Goal: Task Accomplishment & Management: Manage account settings

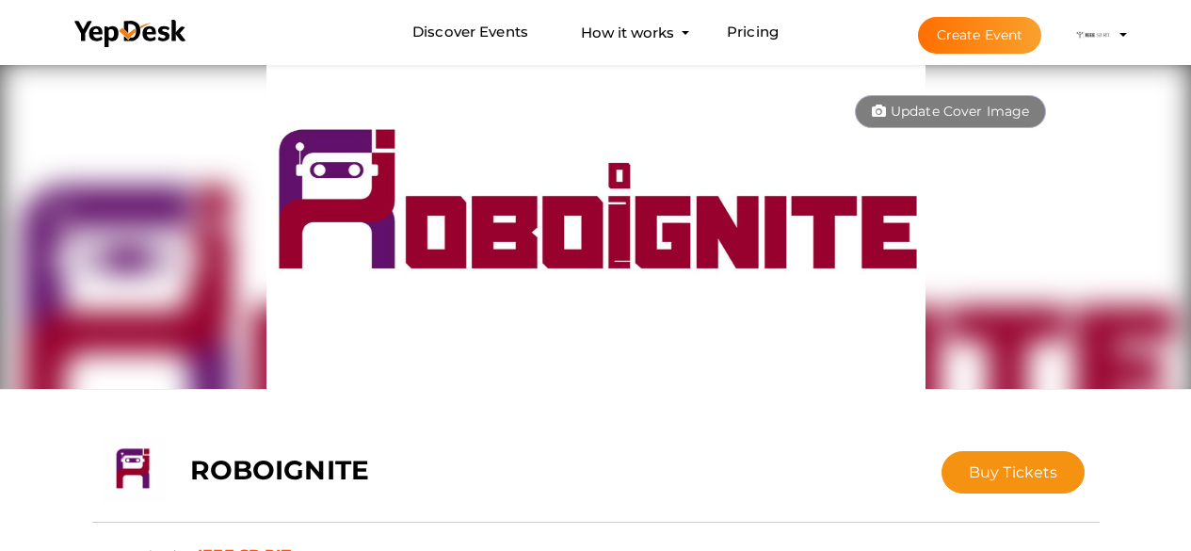
scroll to position [124, 0]
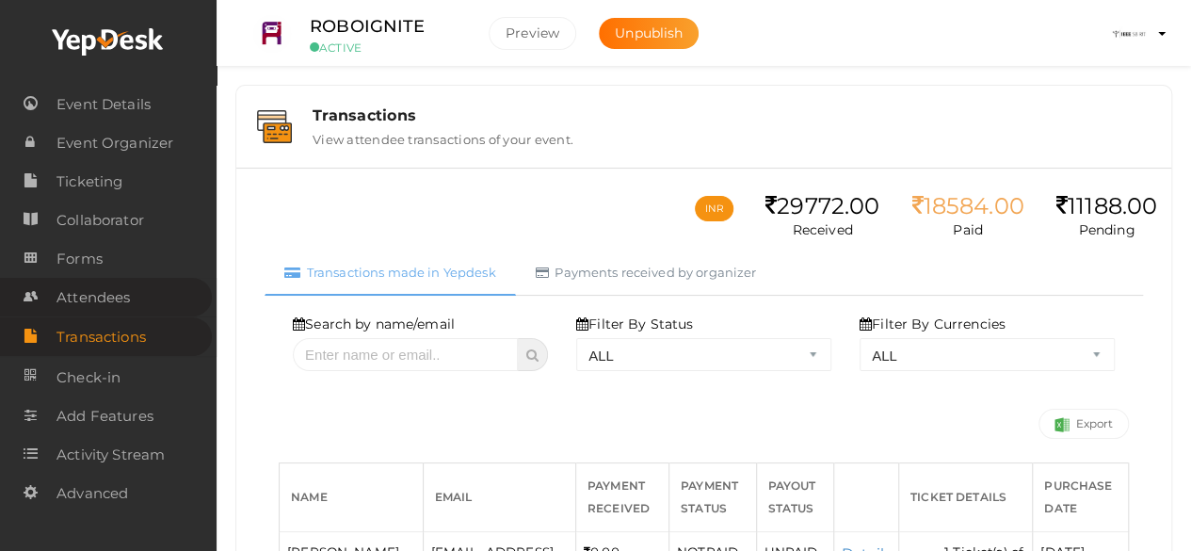
click at [108, 299] on span "Attendees" at bounding box center [92, 298] width 73 height 38
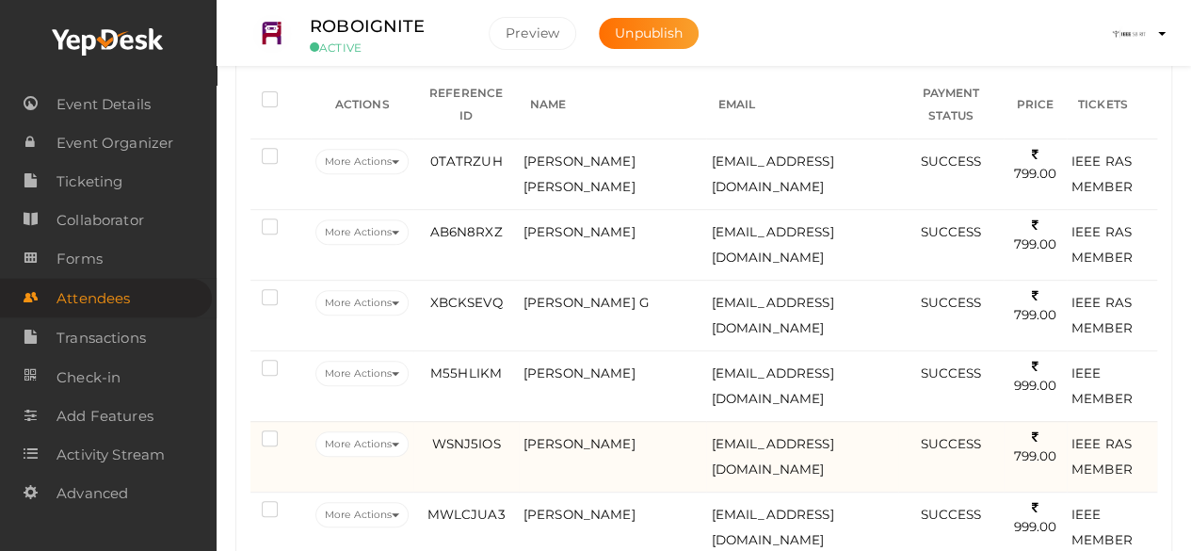
scroll to position [442, 0]
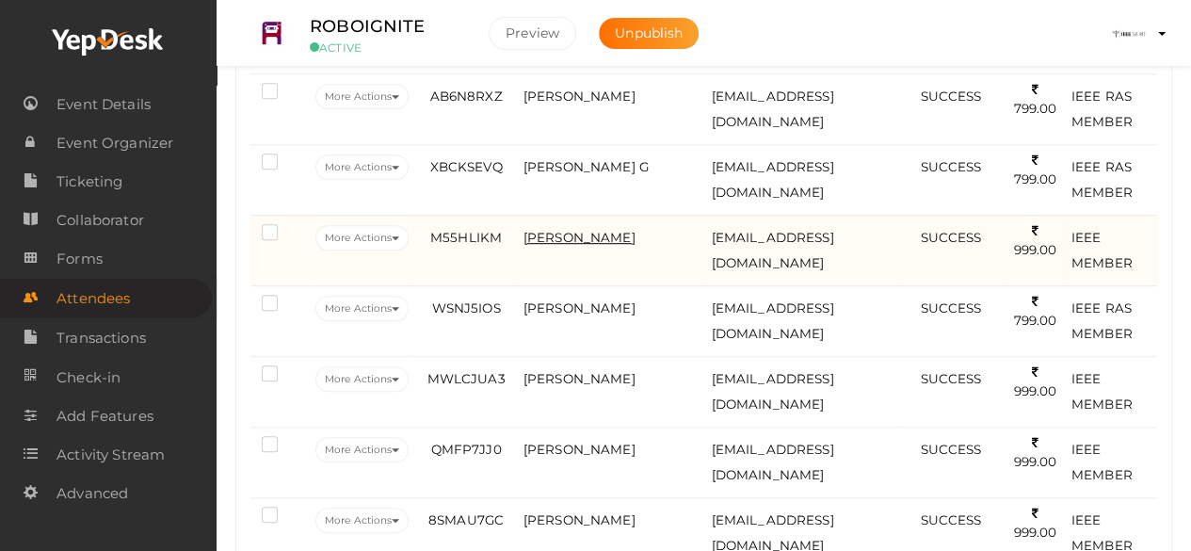
click at [550, 233] on span "Aavani S" at bounding box center [579, 237] width 112 height 15
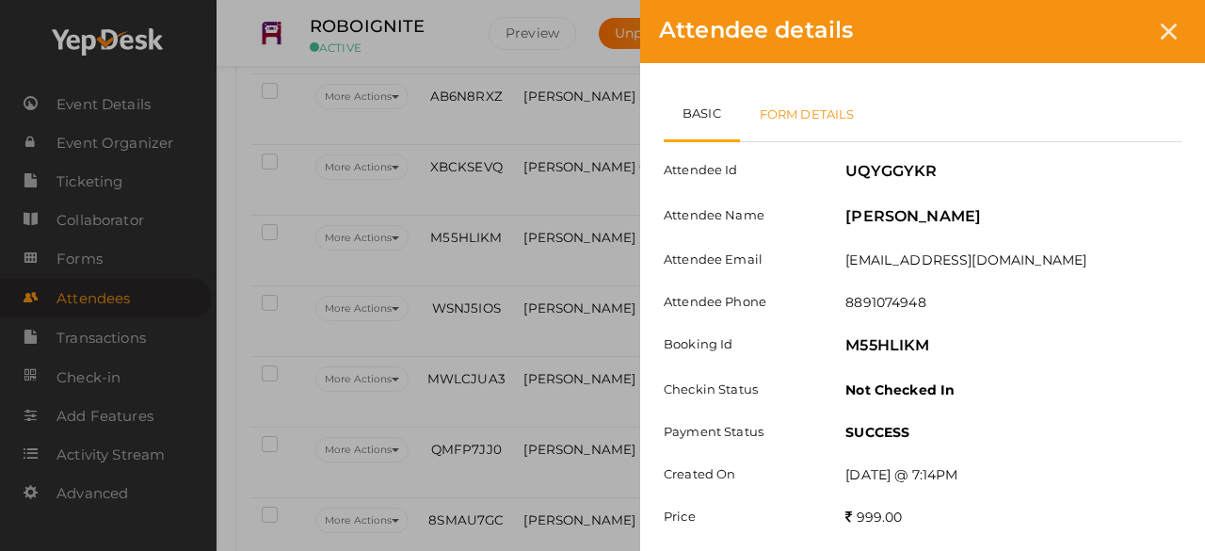
click at [803, 99] on link "Form Details" at bounding box center [807, 114] width 135 height 55
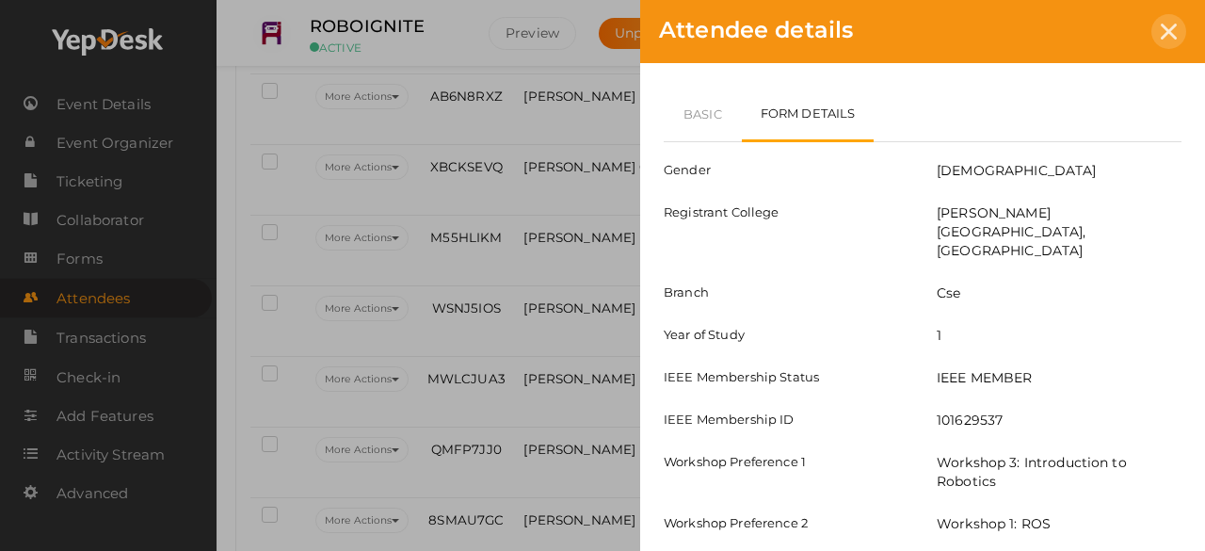
click at [1169, 35] on icon at bounding box center [1169, 32] width 16 height 16
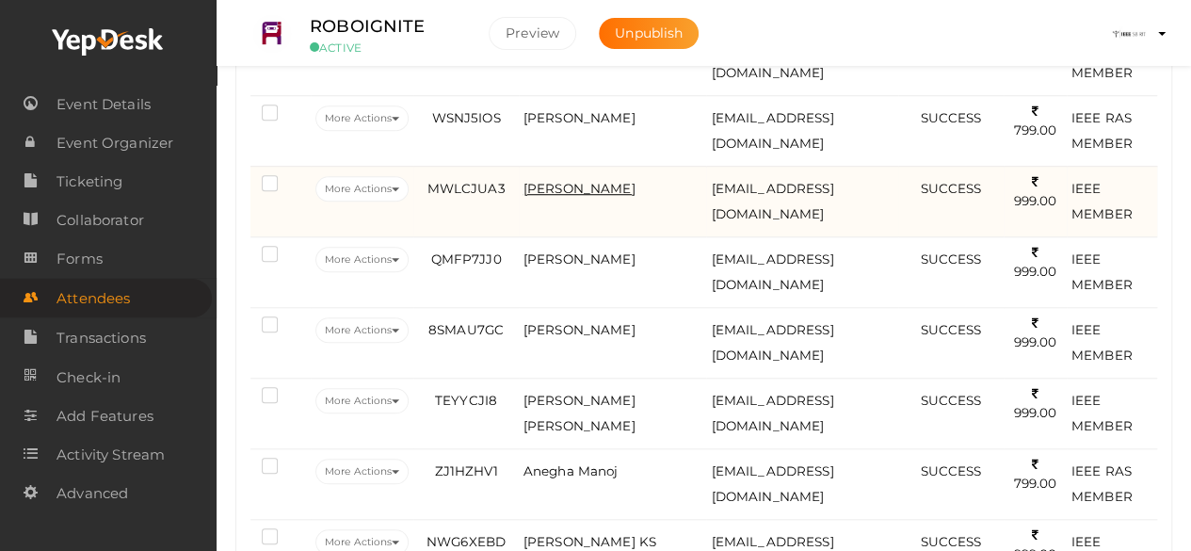
scroll to position [614, 0]
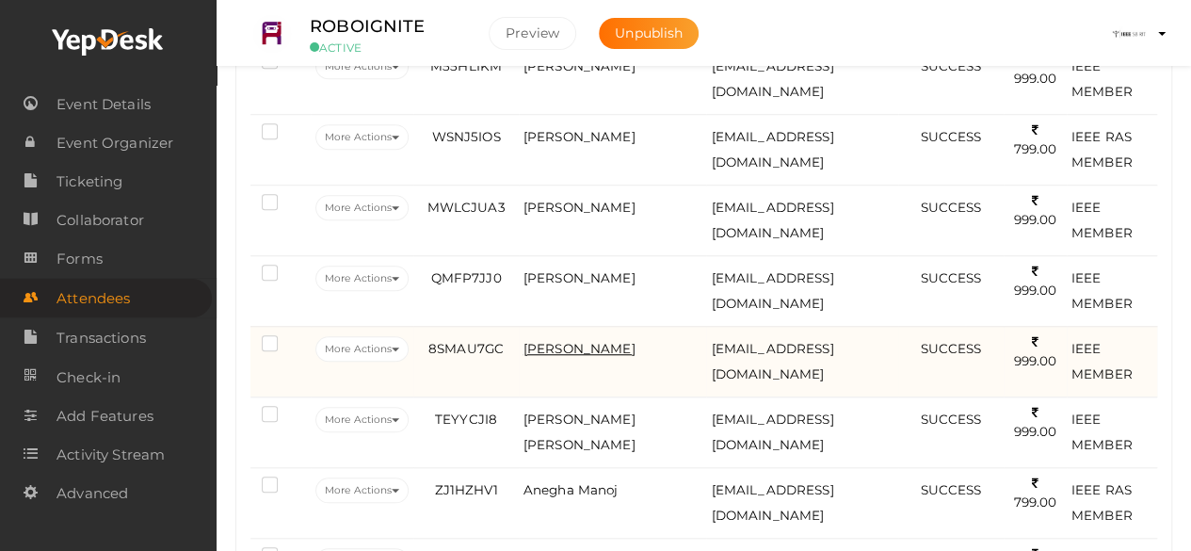
click at [578, 341] on span "Akshara sumon" at bounding box center [579, 348] width 112 height 15
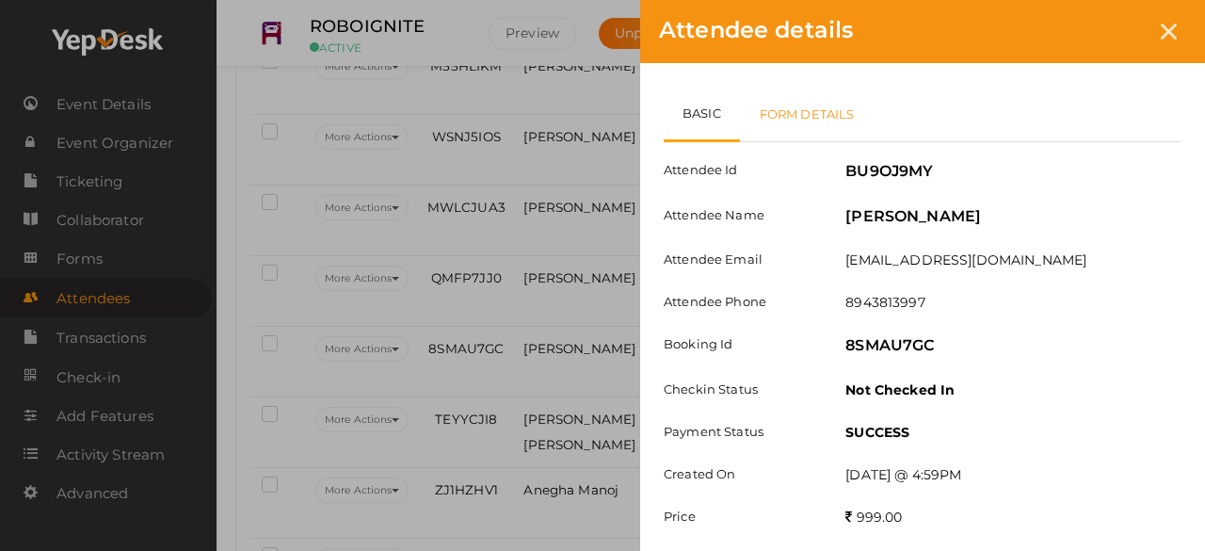
click at [826, 109] on link "Form Details" at bounding box center [807, 114] width 135 height 55
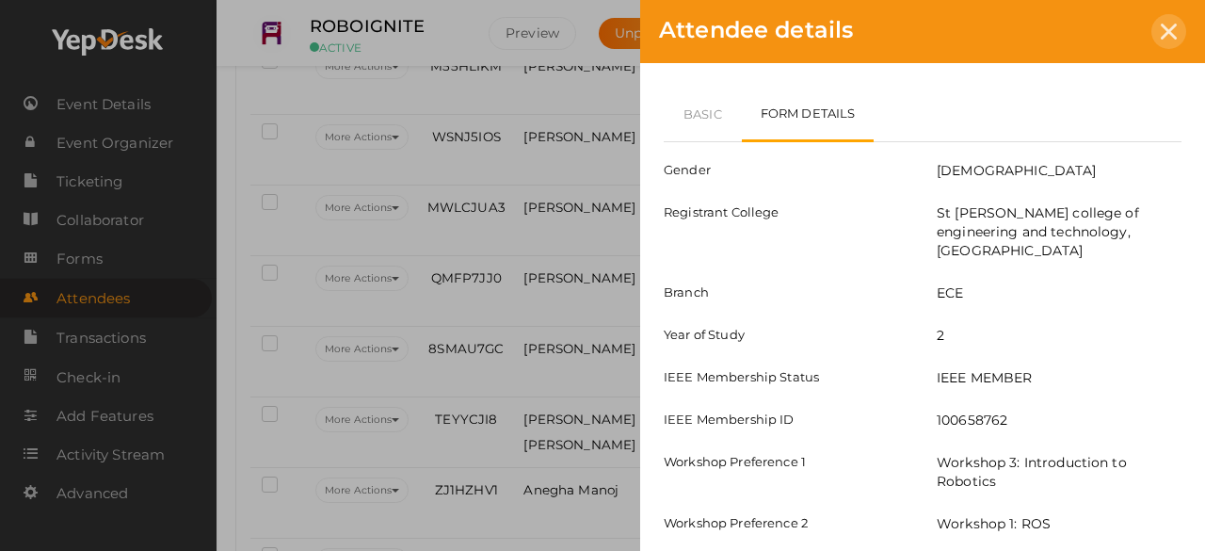
click at [1171, 27] on icon at bounding box center [1169, 32] width 16 height 16
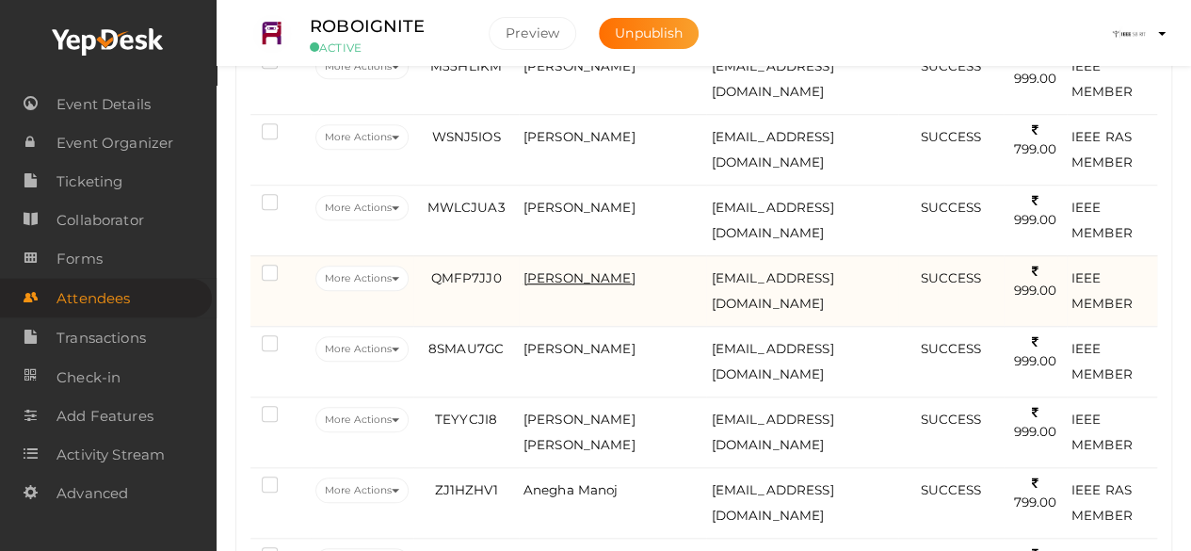
click at [563, 272] on span "Niranjana S Kumar" at bounding box center [579, 277] width 112 height 15
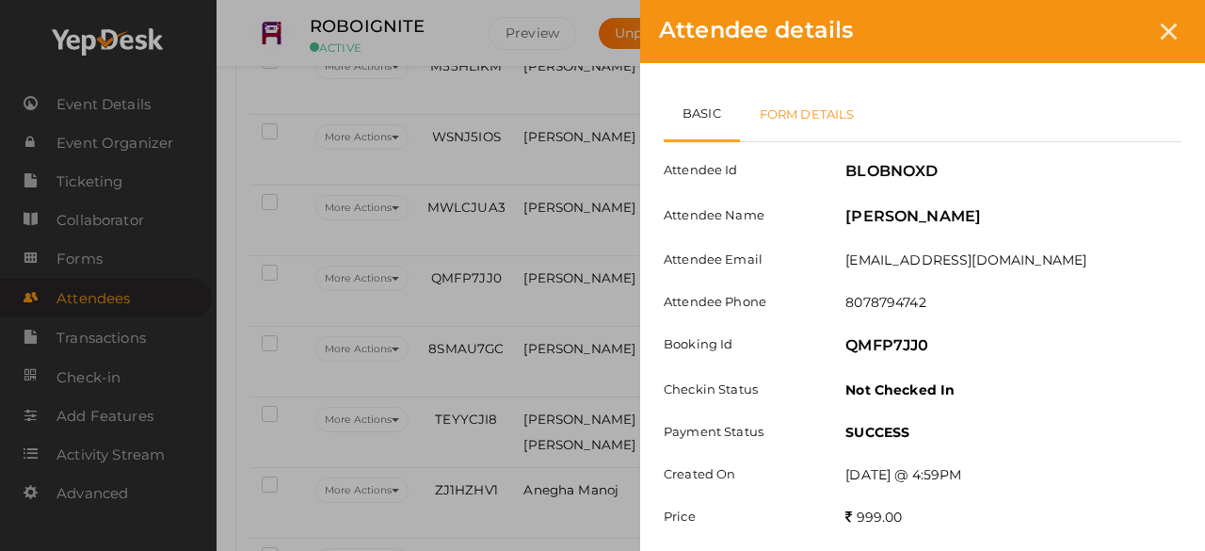
click at [854, 120] on link "Form Details" at bounding box center [807, 114] width 135 height 55
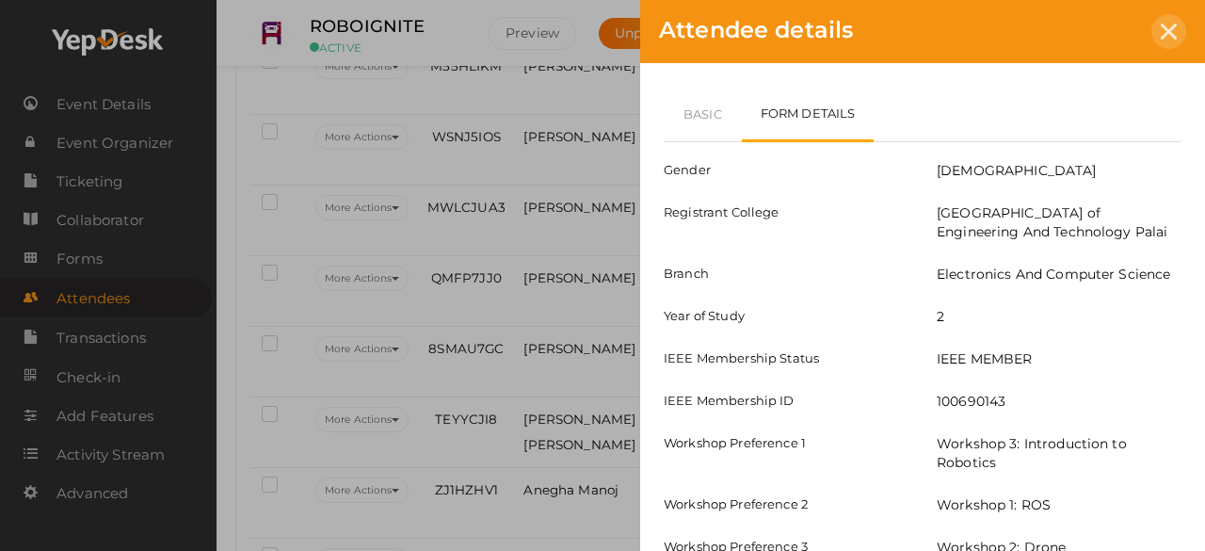
click at [1156, 39] on div at bounding box center [1168, 31] width 35 height 35
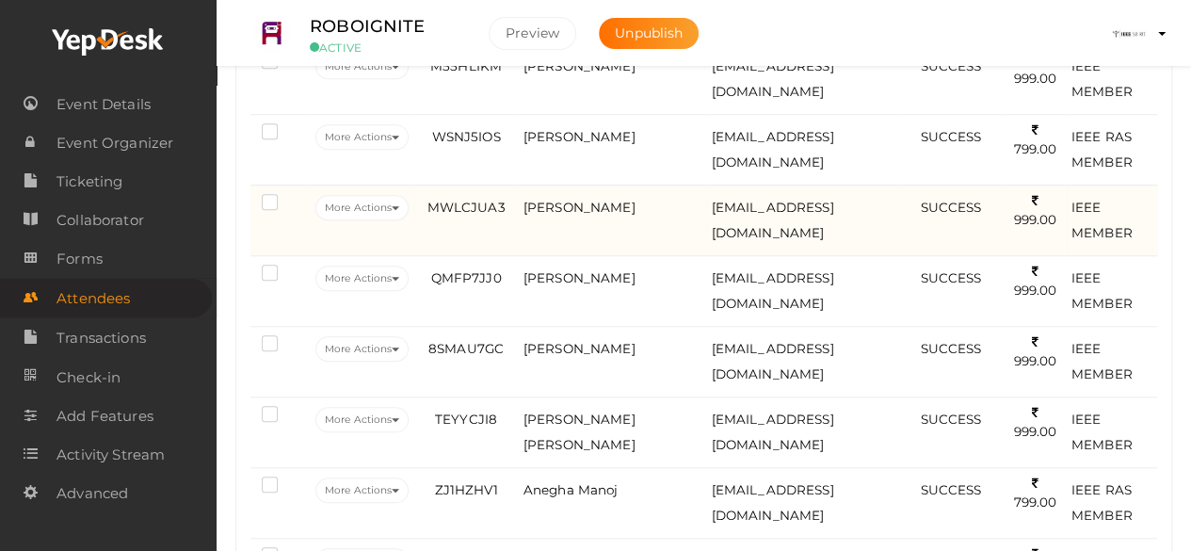
click at [539, 210] on td "Neha Rajan" at bounding box center [613, 220] width 188 height 71
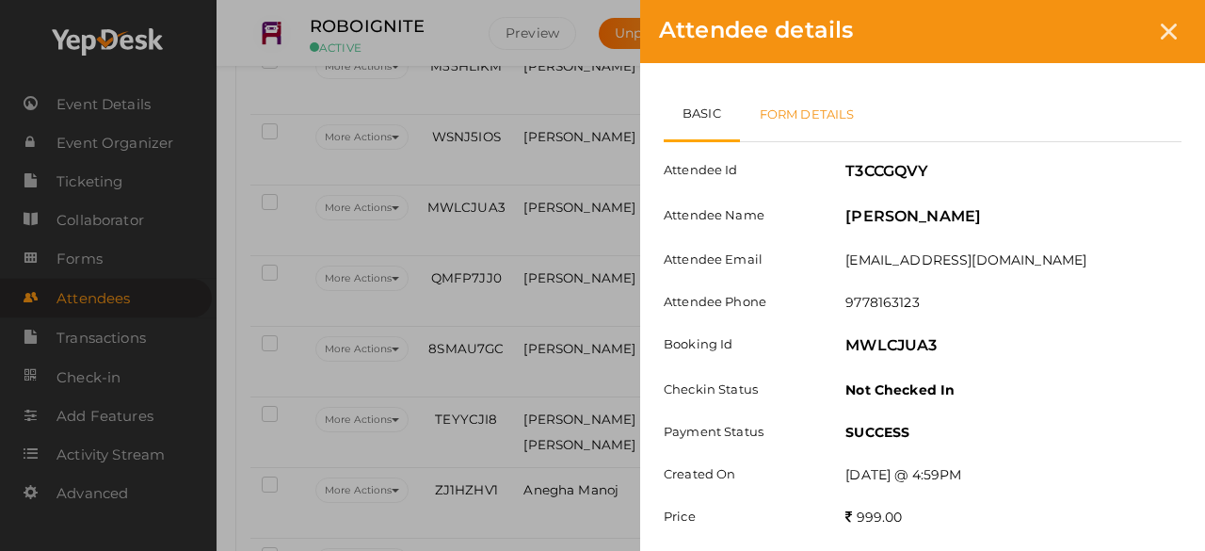
click at [836, 108] on link "Form Details" at bounding box center [807, 114] width 135 height 55
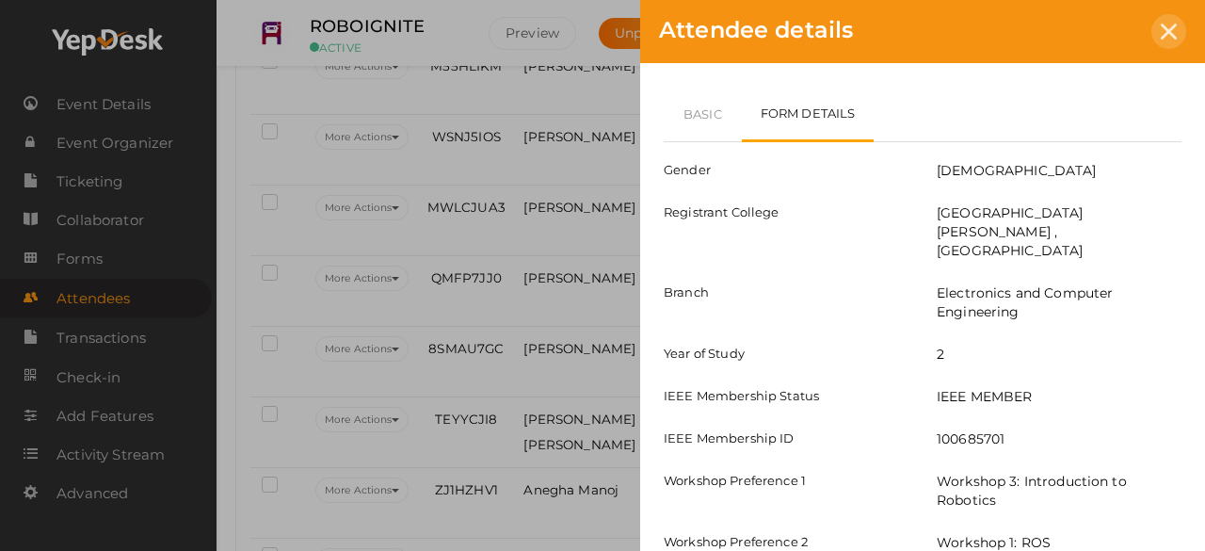
click at [1162, 40] on div at bounding box center [1168, 31] width 35 height 35
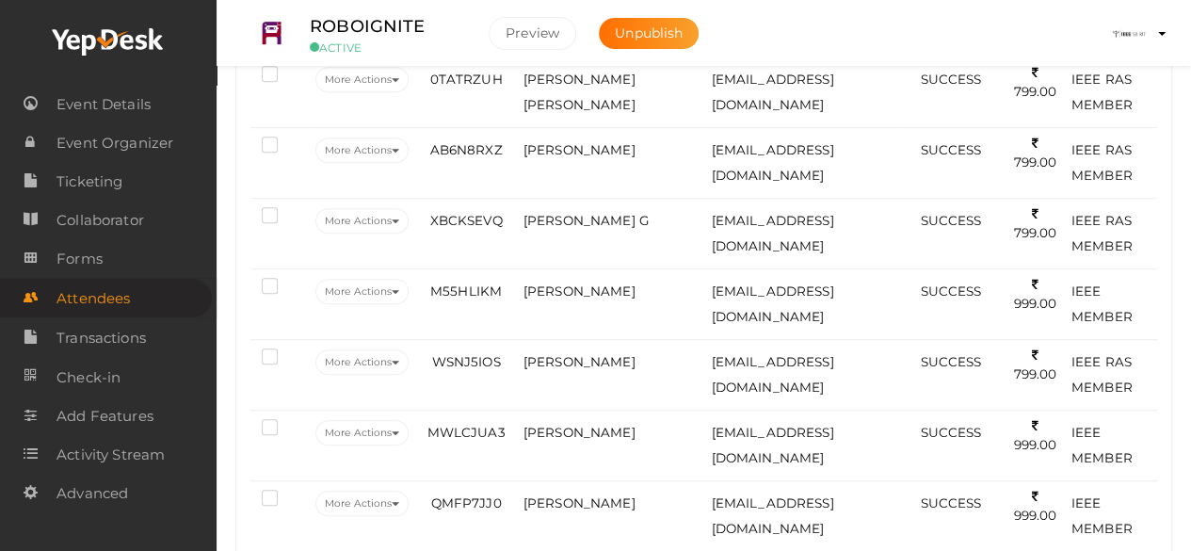
scroll to position [378, 0]
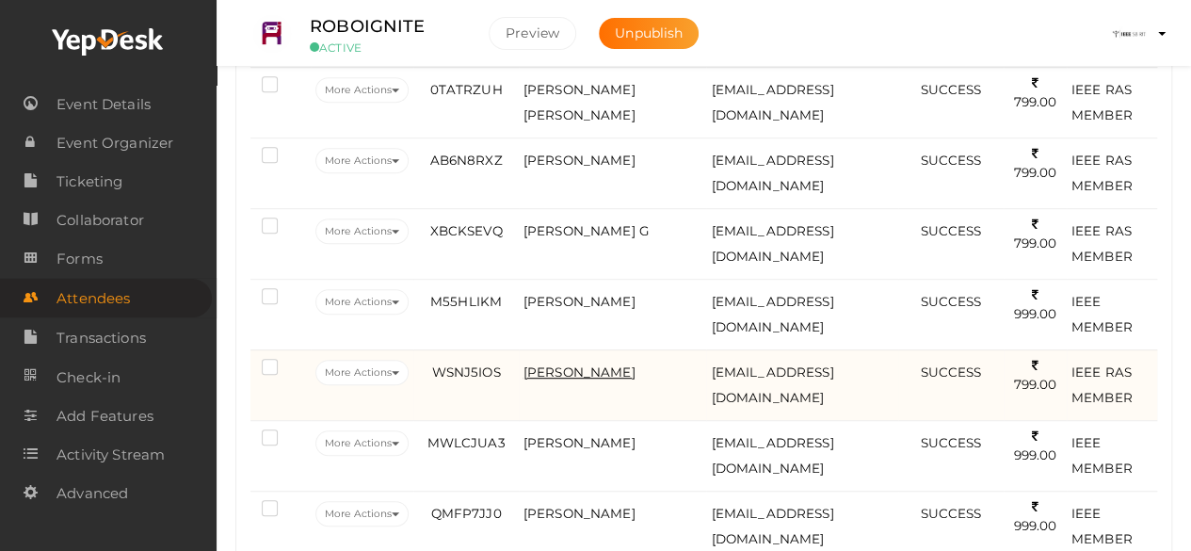
click at [595, 368] on span "Abdul Muqsith" at bounding box center [579, 371] width 112 height 15
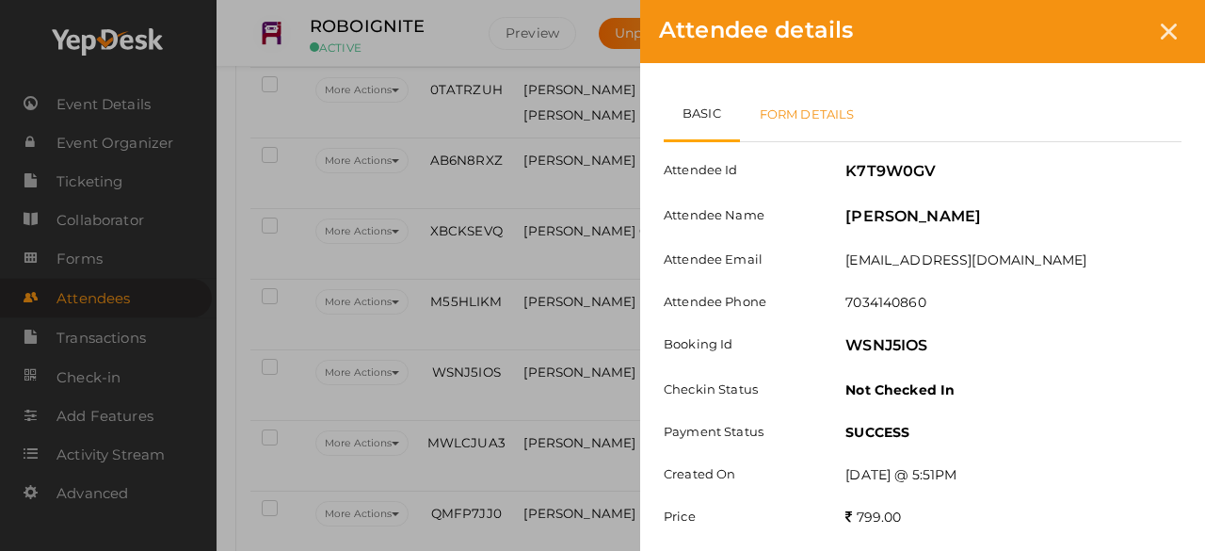
click at [819, 105] on link "Form Details" at bounding box center [807, 114] width 135 height 55
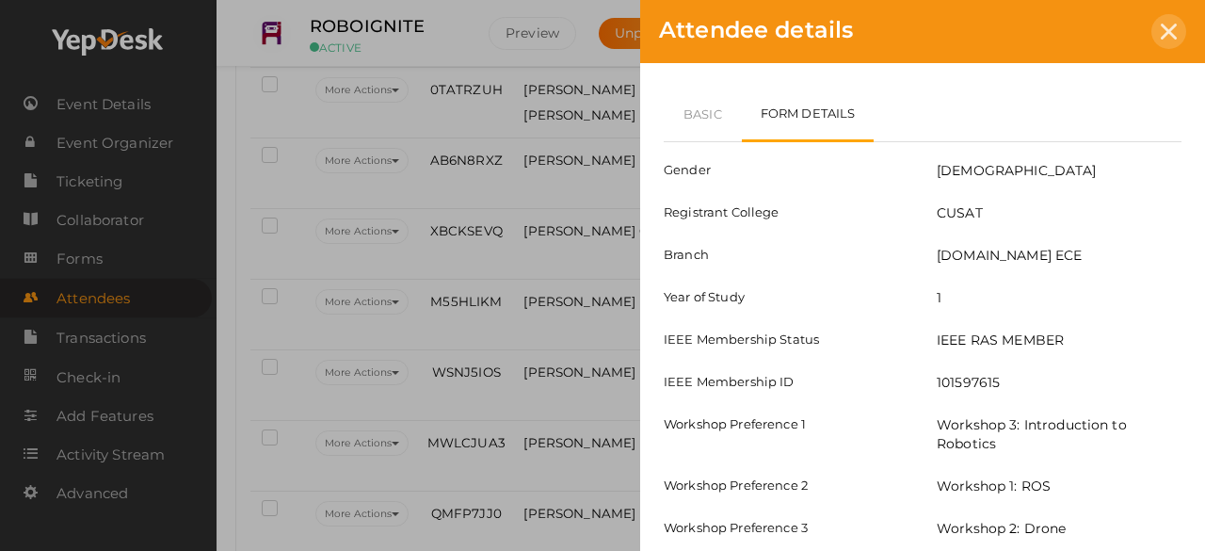
click at [1155, 25] on div at bounding box center [1168, 31] width 35 height 35
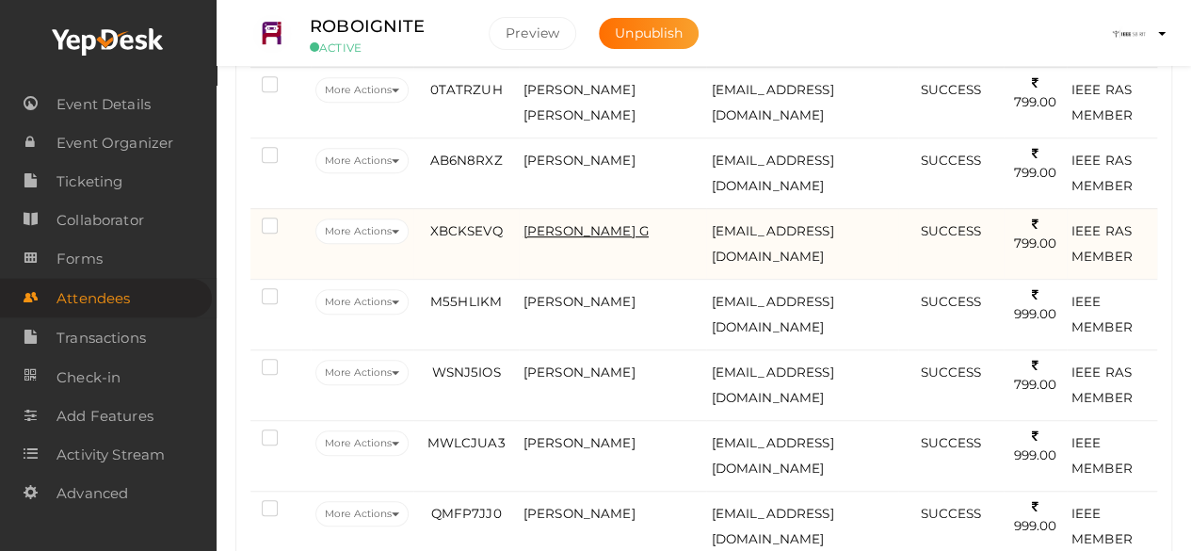
click at [611, 231] on span "Nandakishore G" at bounding box center [585, 230] width 125 height 15
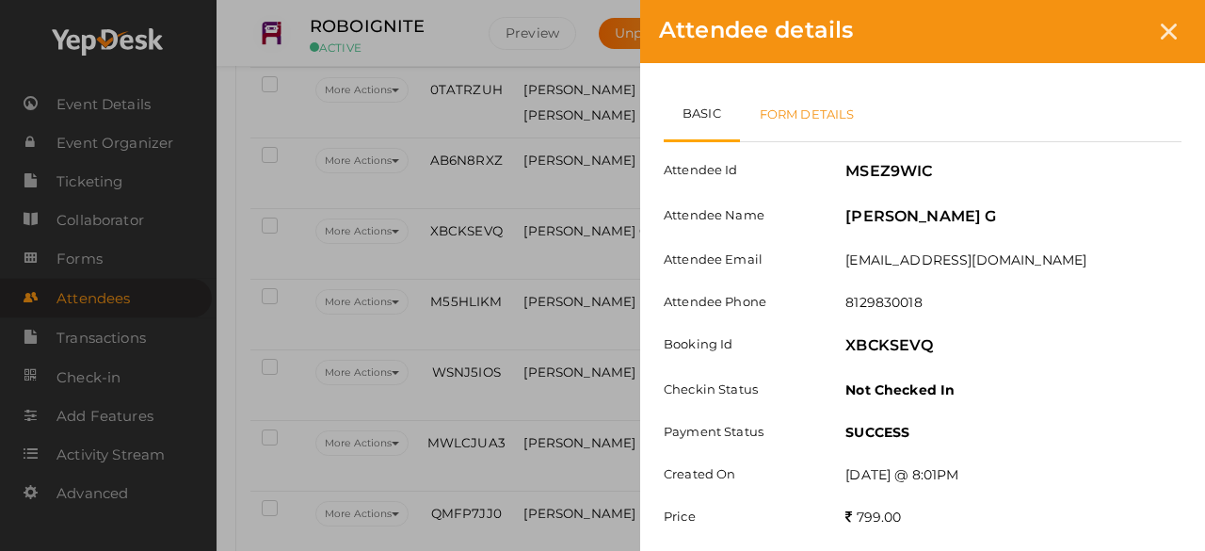
click at [821, 102] on link "Form Details" at bounding box center [807, 114] width 135 height 55
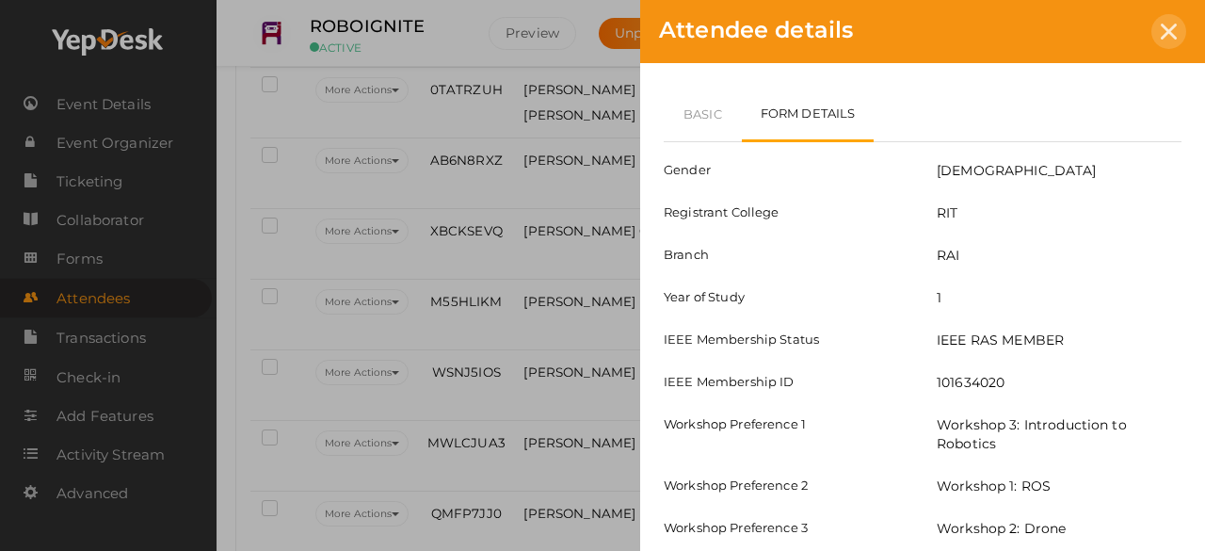
click at [1154, 31] on div at bounding box center [1168, 31] width 35 height 35
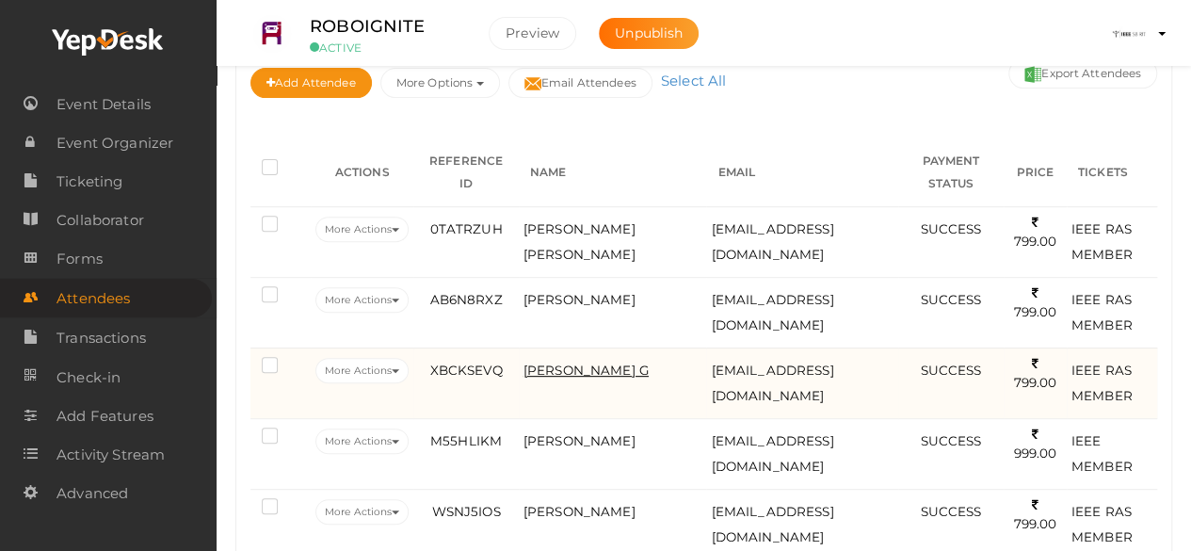
scroll to position [238, 0]
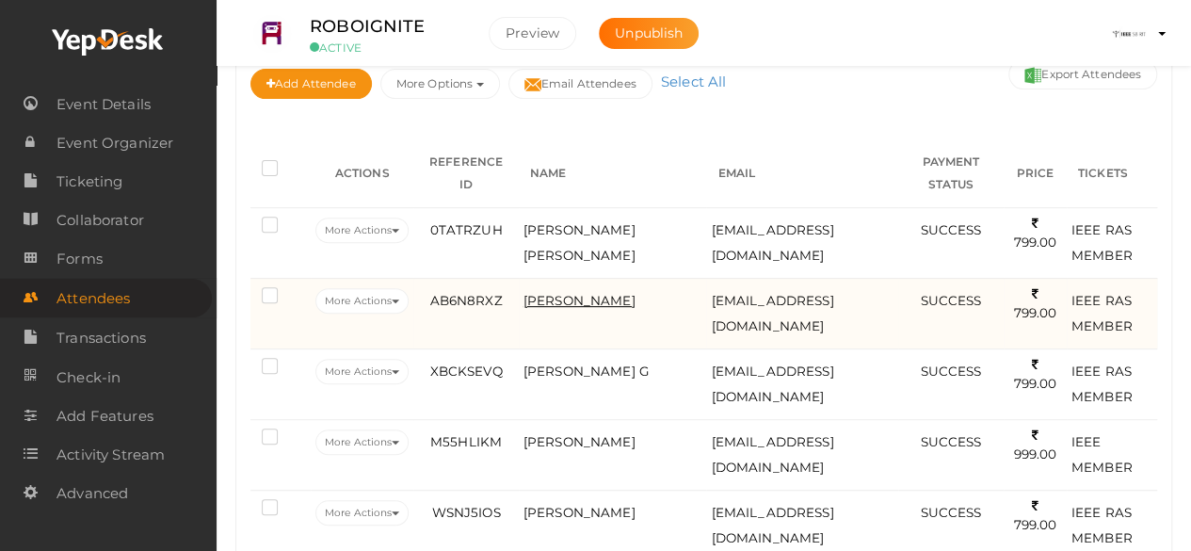
click at [555, 294] on span "Harshima Santhosh" at bounding box center [579, 300] width 112 height 15
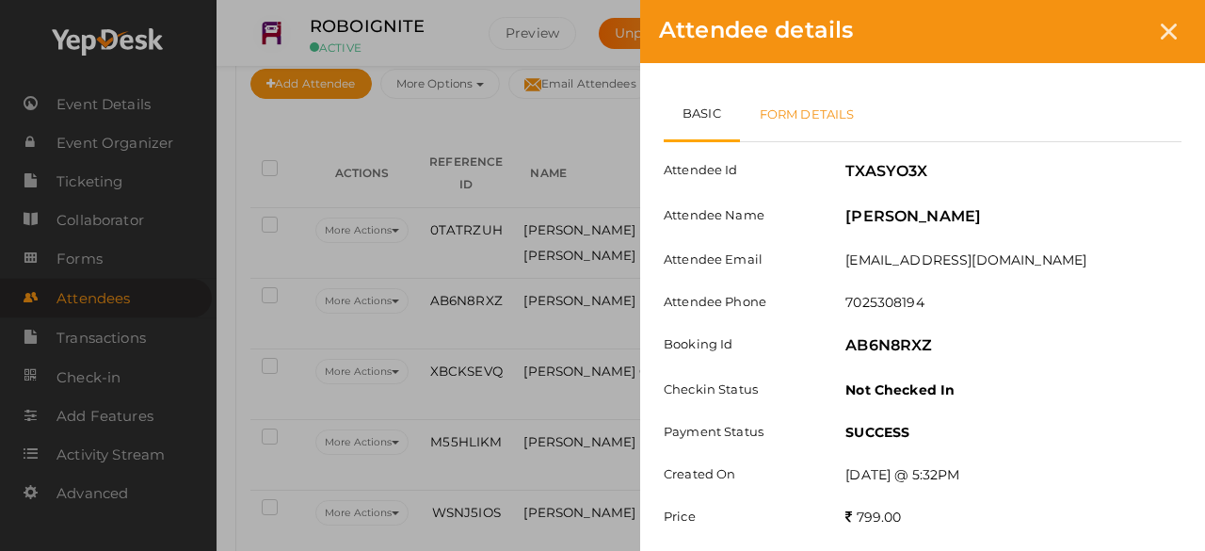
click at [827, 106] on link "Form Details" at bounding box center [807, 114] width 135 height 55
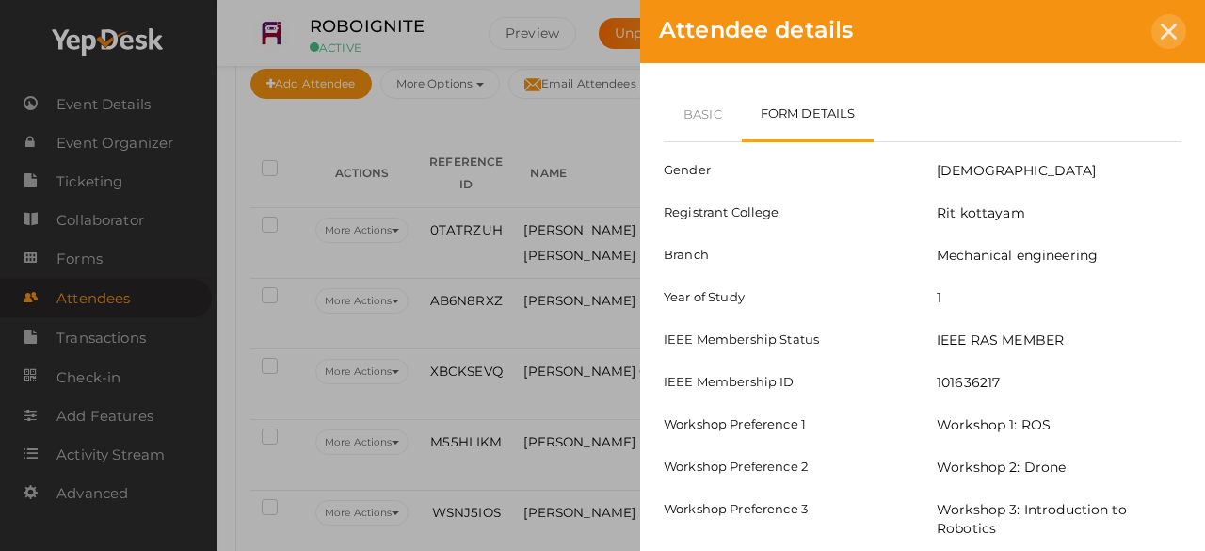
click at [1166, 33] on icon at bounding box center [1169, 32] width 16 height 16
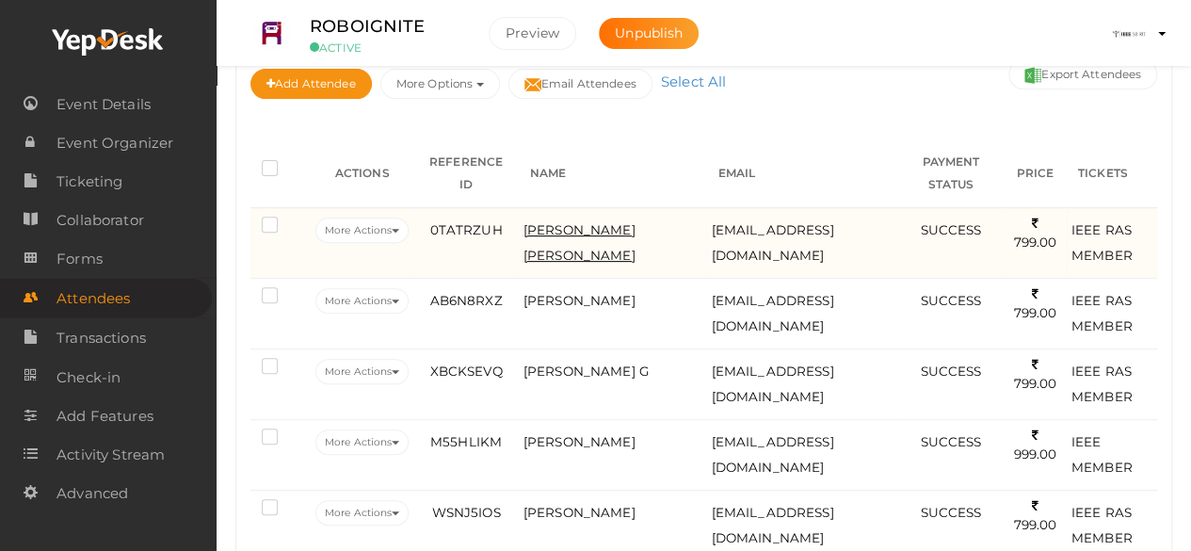
click at [571, 249] on span "KEERTHANA ROSE TONY" at bounding box center [579, 242] width 112 height 40
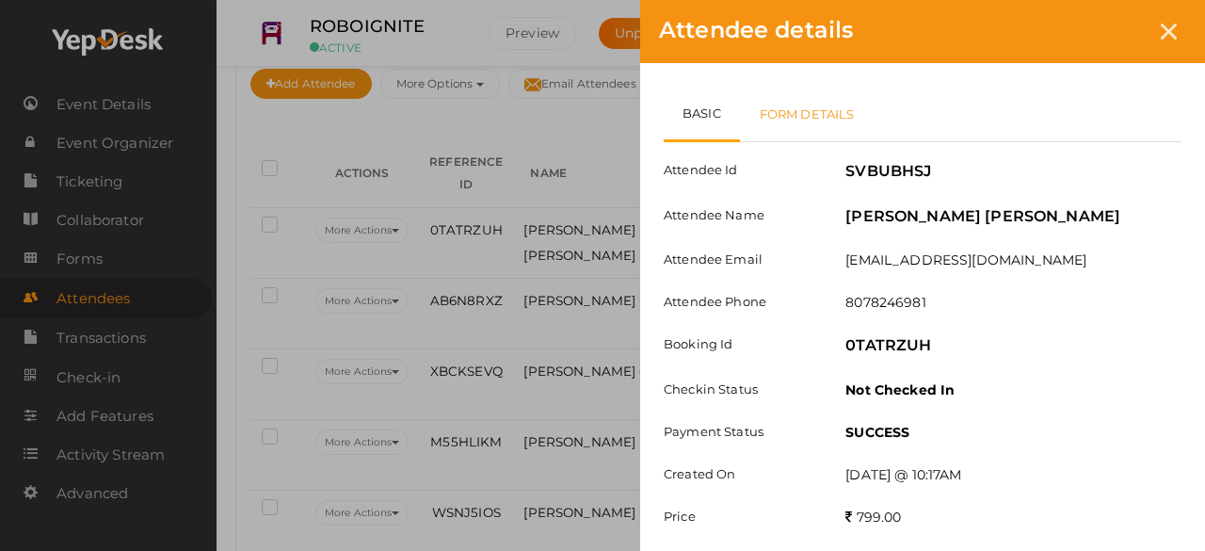
click at [842, 120] on link "Form Details" at bounding box center [807, 114] width 135 height 55
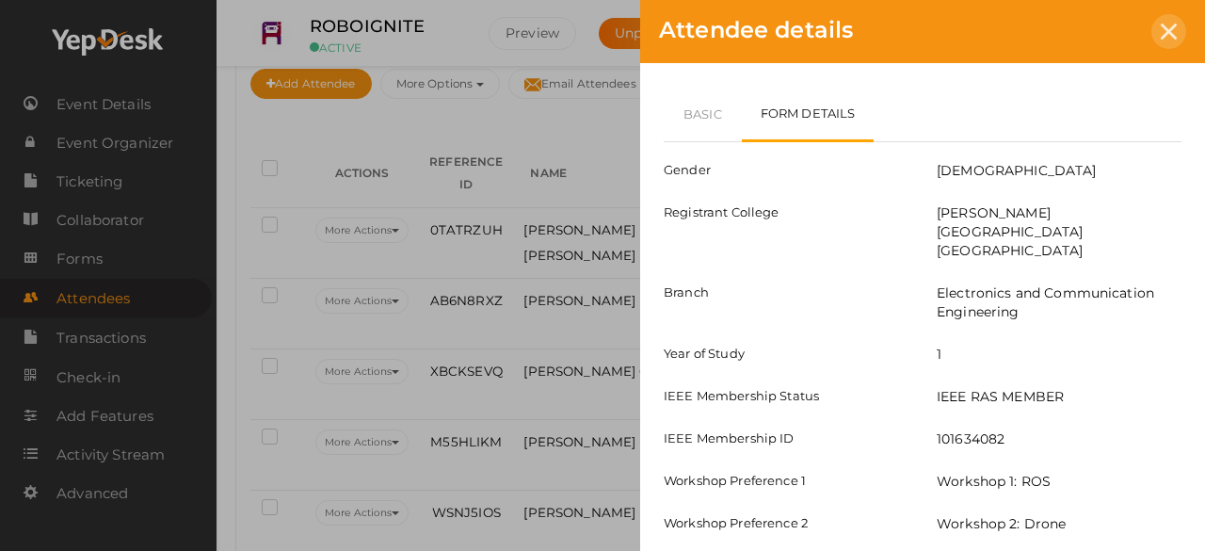
click at [1169, 31] on icon at bounding box center [1169, 32] width 16 height 16
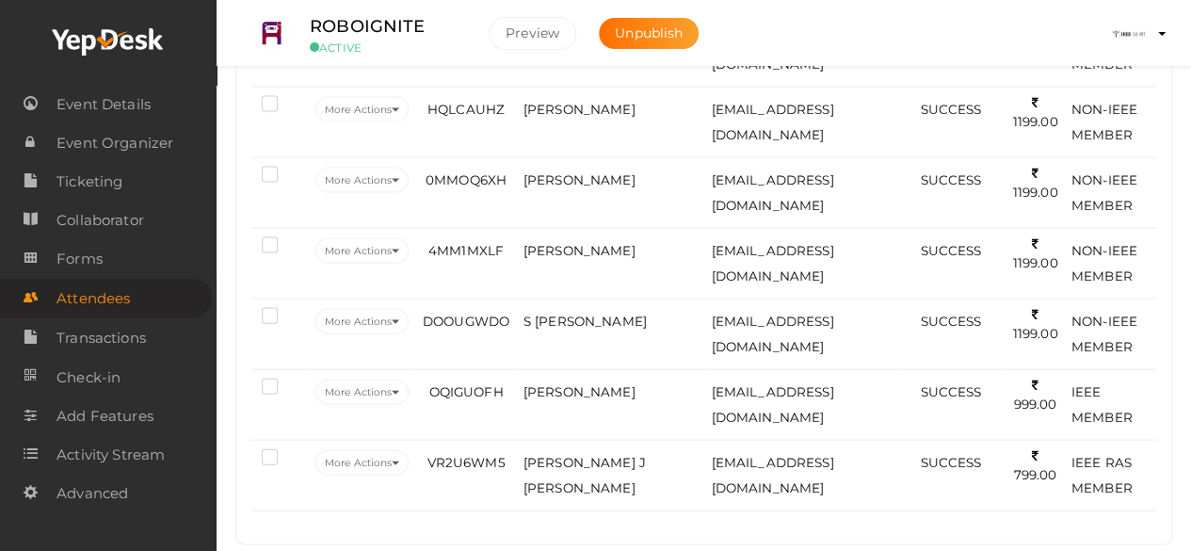
scroll to position [1930, 0]
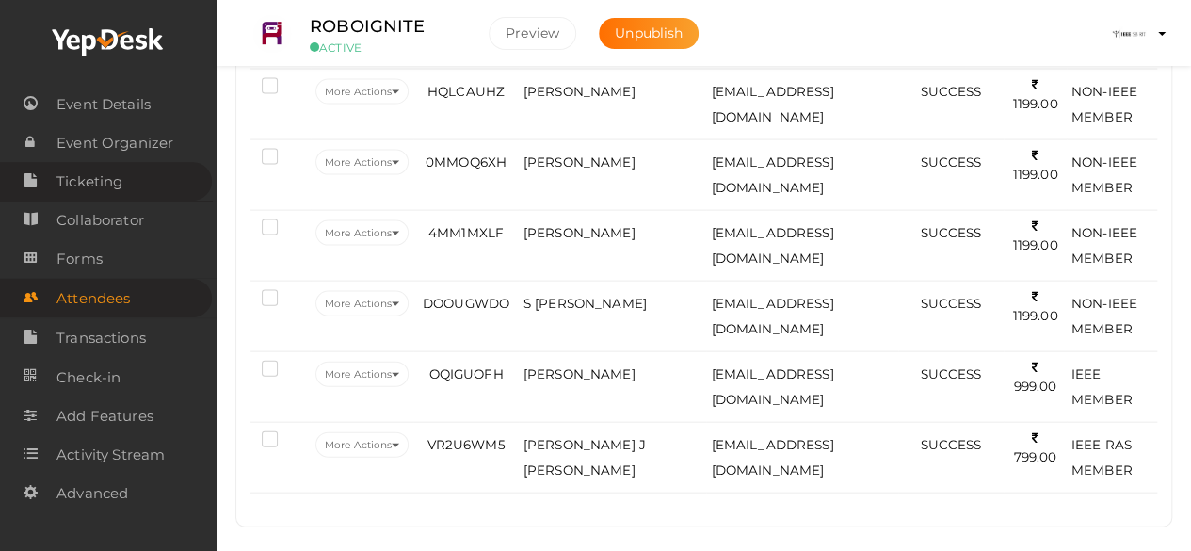
click at [111, 188] on span "Ticketing" at bounding box center [89, 182] width 66 height 38
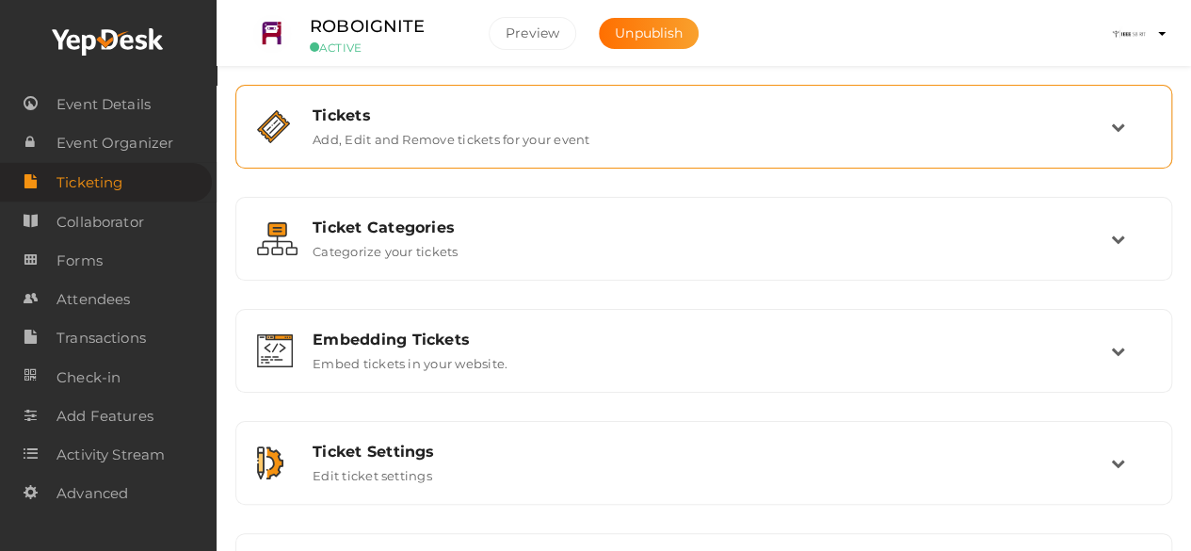
click at [700, 152] on div "Tickets Add, Edit and Remove tickets for your event" at bounding box center [704, 126] width 916 height 63
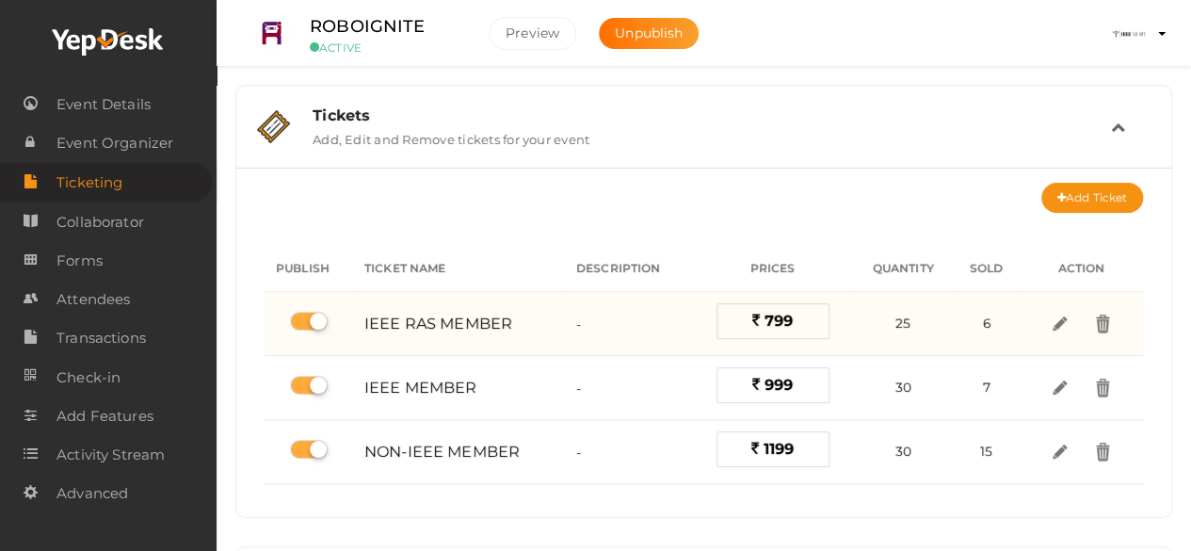
scroll to position [57, 0]
